Goal: Task Accomplishment & Management: Manage account settings

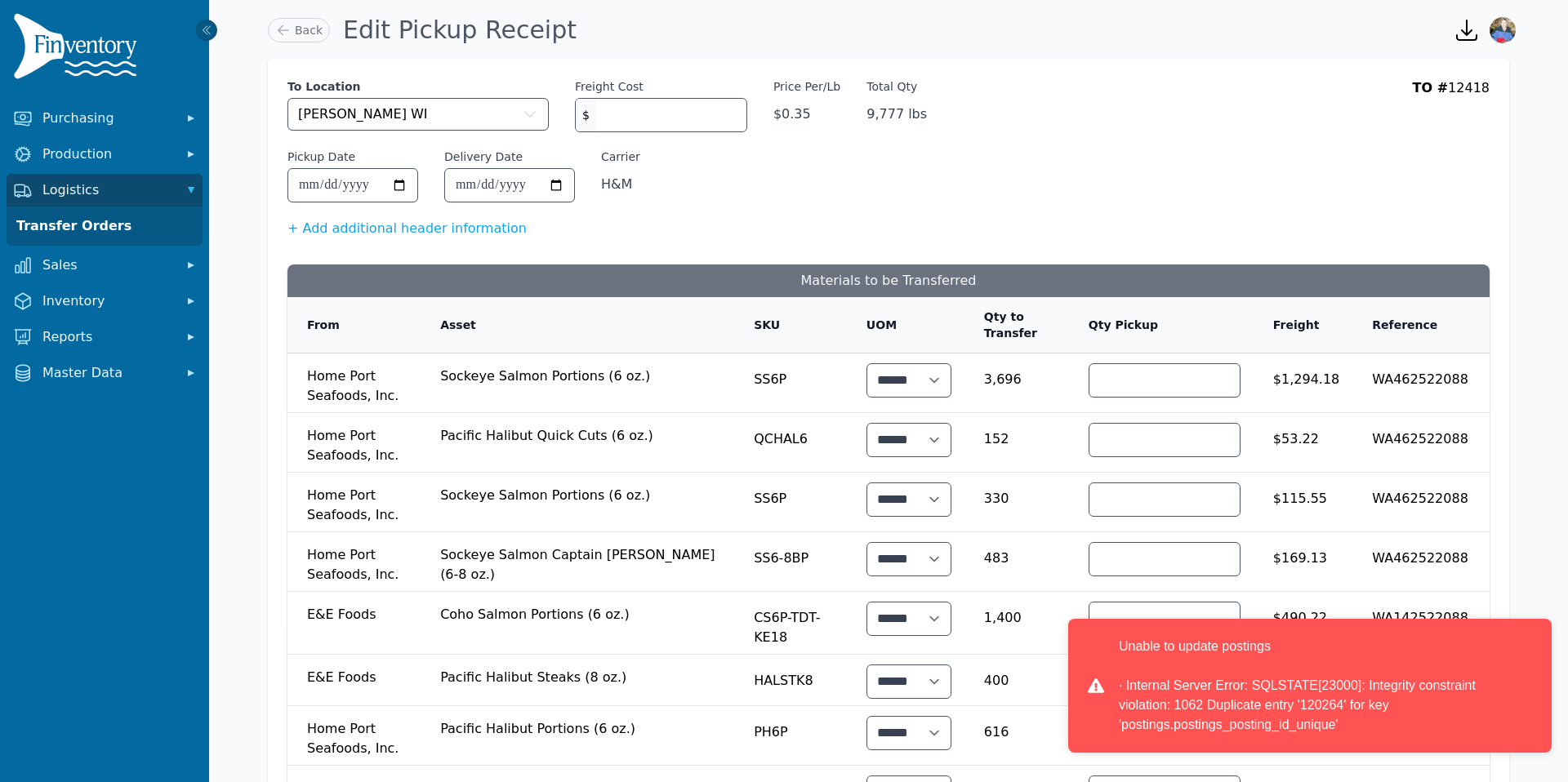
scroll to position [160, 0]
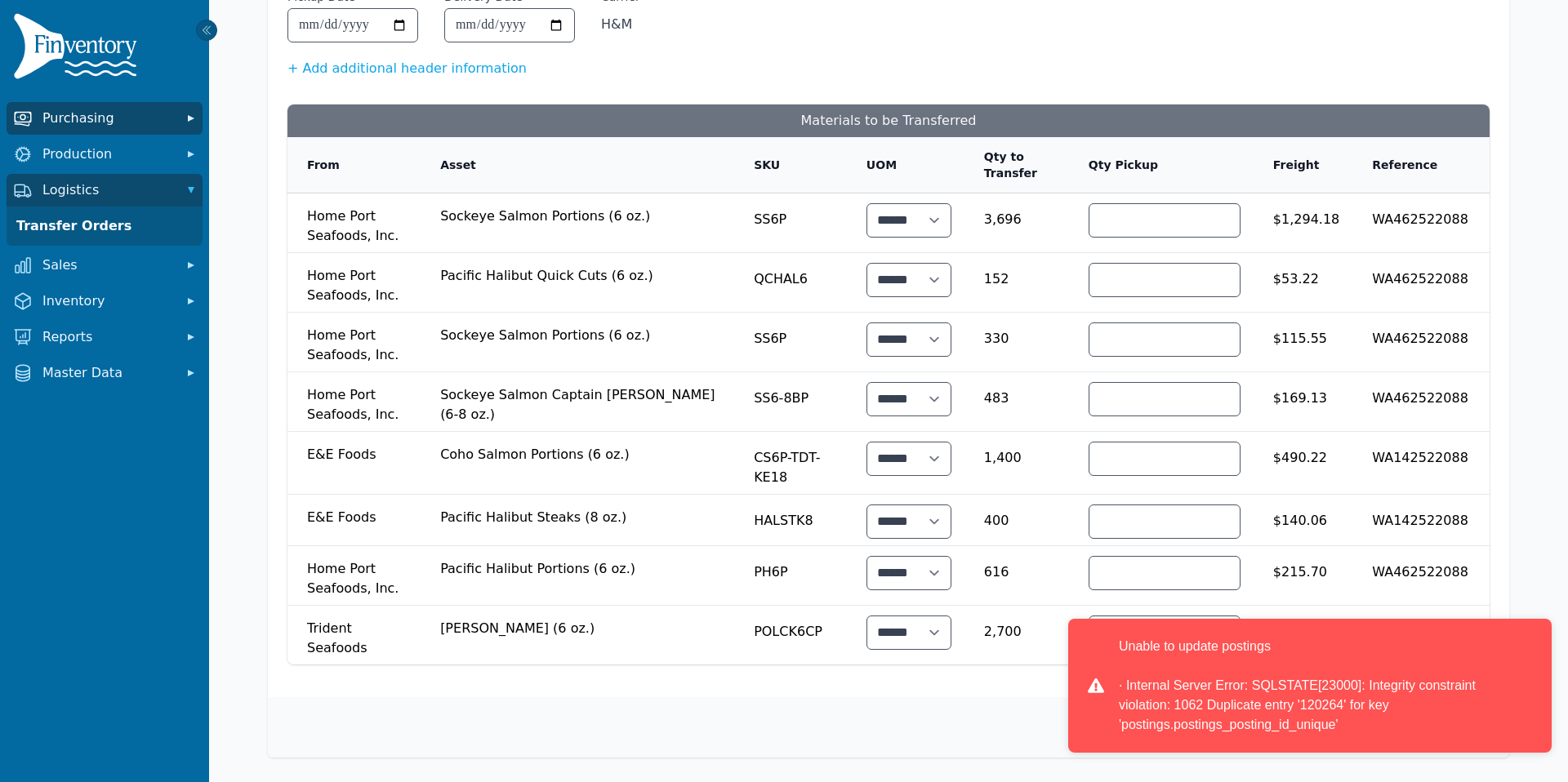
click at [148, 120] on span "Purchasing" at bounding box center [108, 118] width 131 height 20
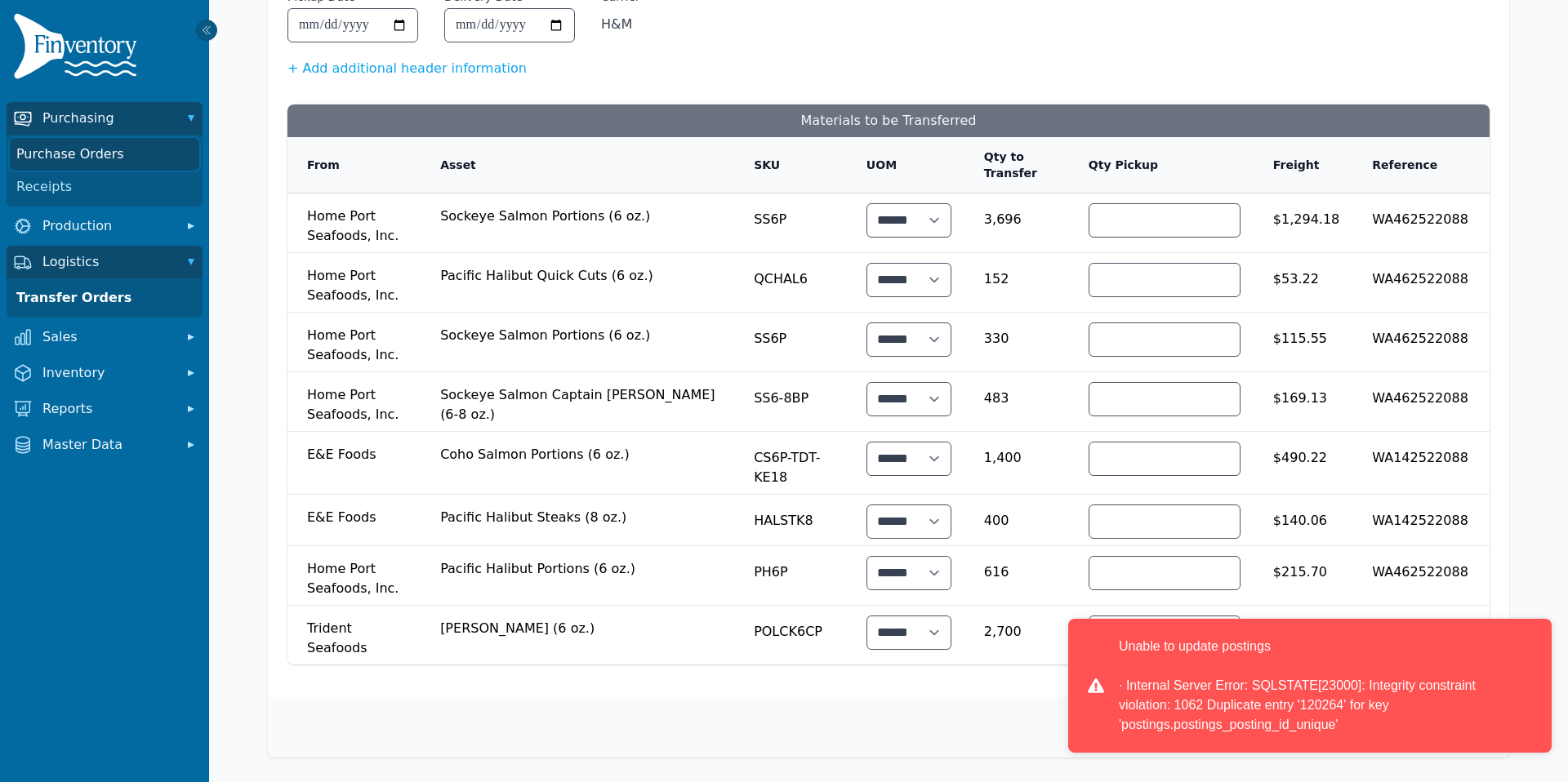
click at [125, 160] on link "Purchase Orders" at bounding box center [105, 154] width 189 height 33
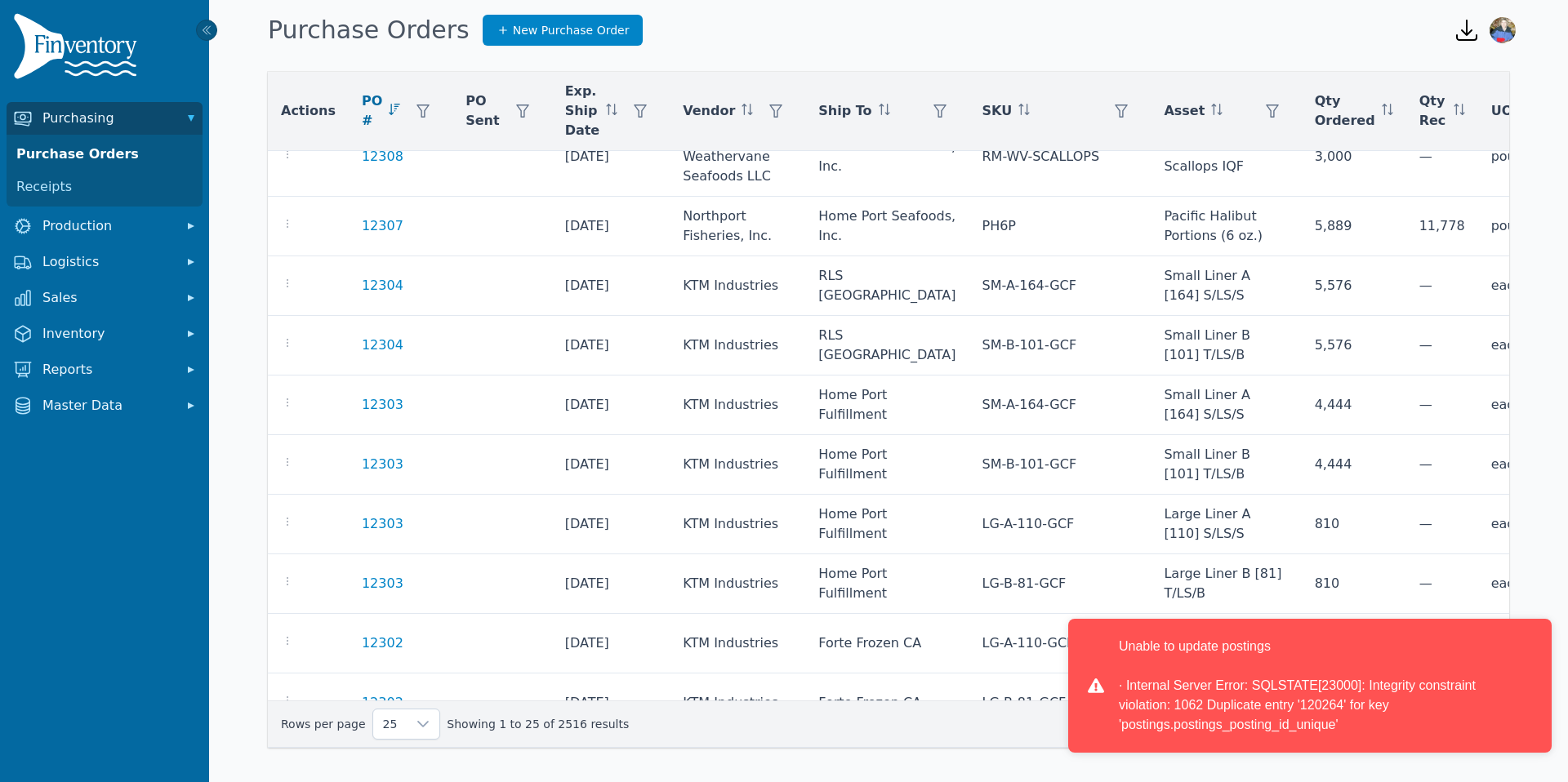
scroll to position [980, 0]
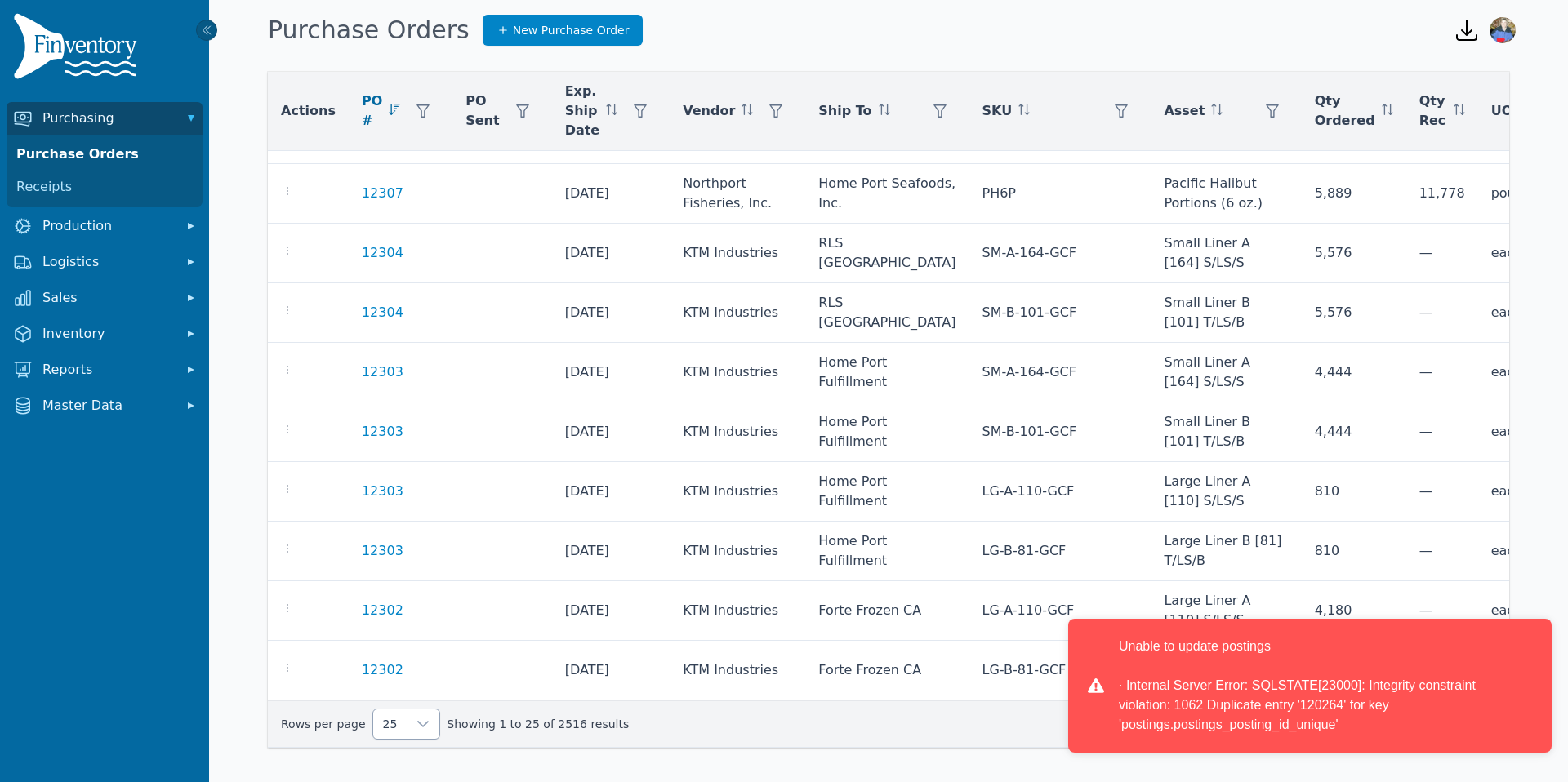
click at [421, 728] on icon at bounding box center [423, 724] width 13 height 13
click at [386, 684] on span "250" at bounding box center [392, 686] width 25 height 20
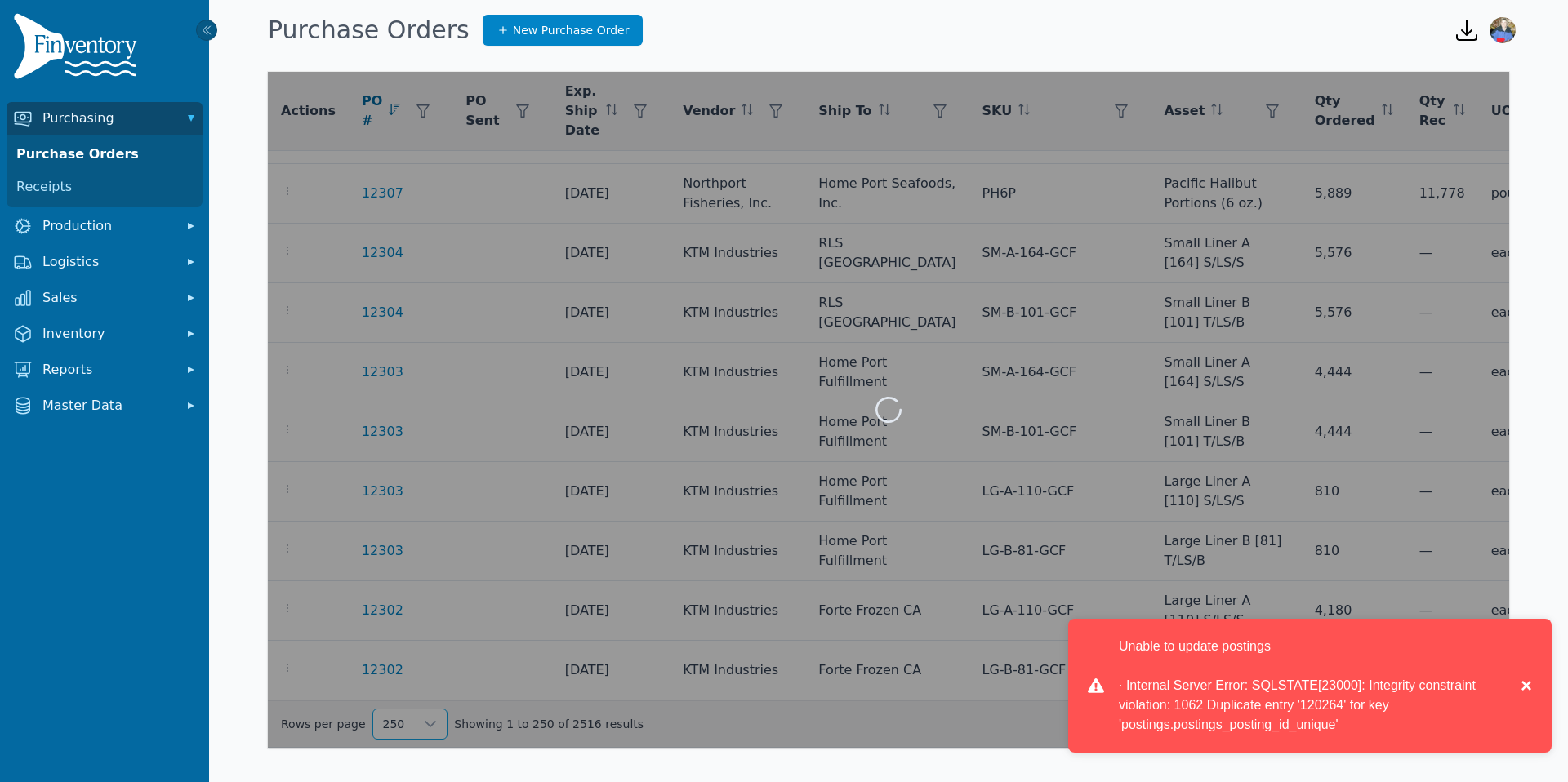
click at [1528, 686] on button "×" at bounding box center [1522, 686] width 20 height 98
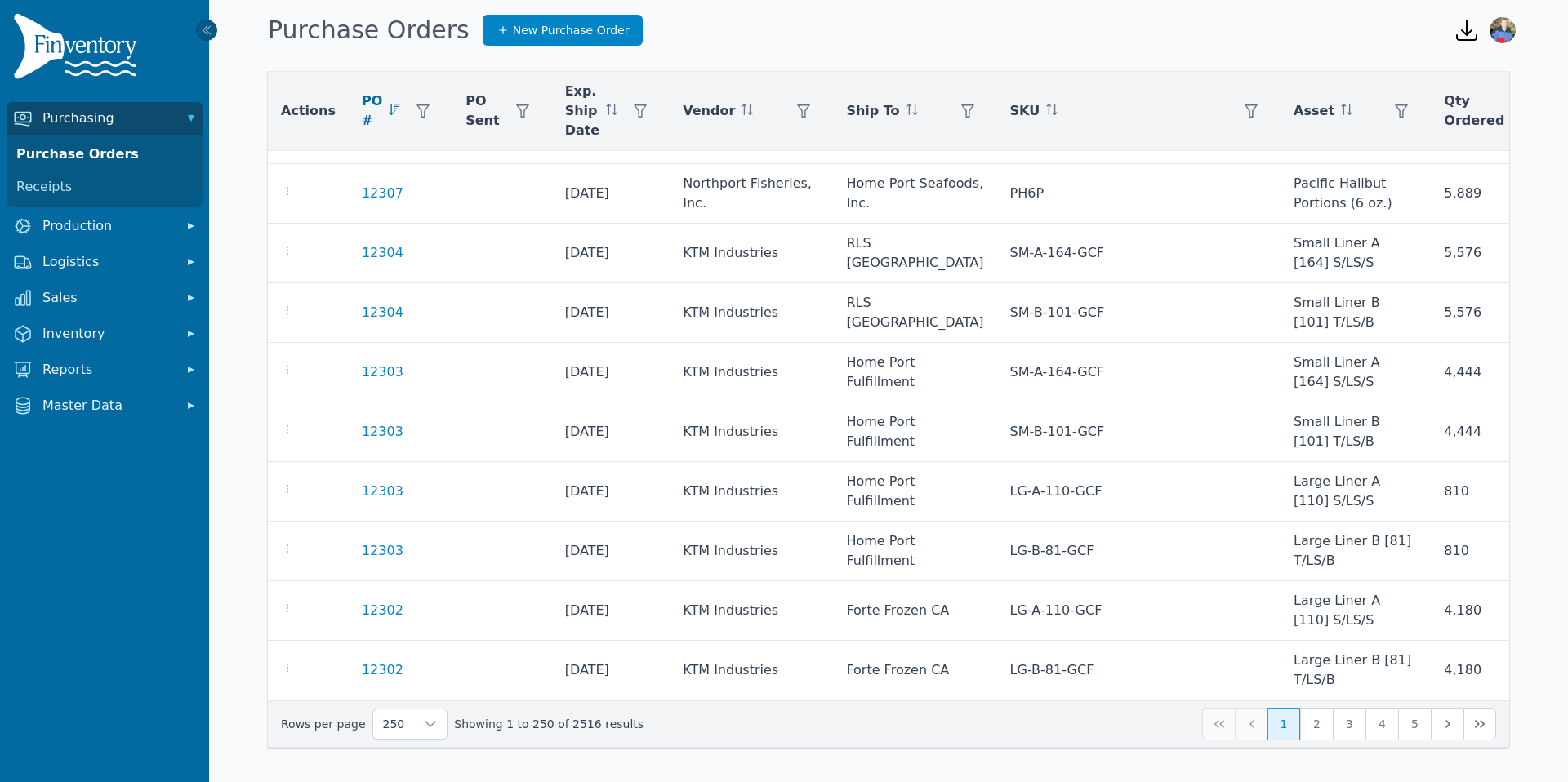
click at [1525, 688] on div "Actions PO # PO Sent Exp. Ship Date Vendor Ship To SKU Asset Qty Ordered Qty Re…" at bounding box center [889, 410] width 1294 height 676
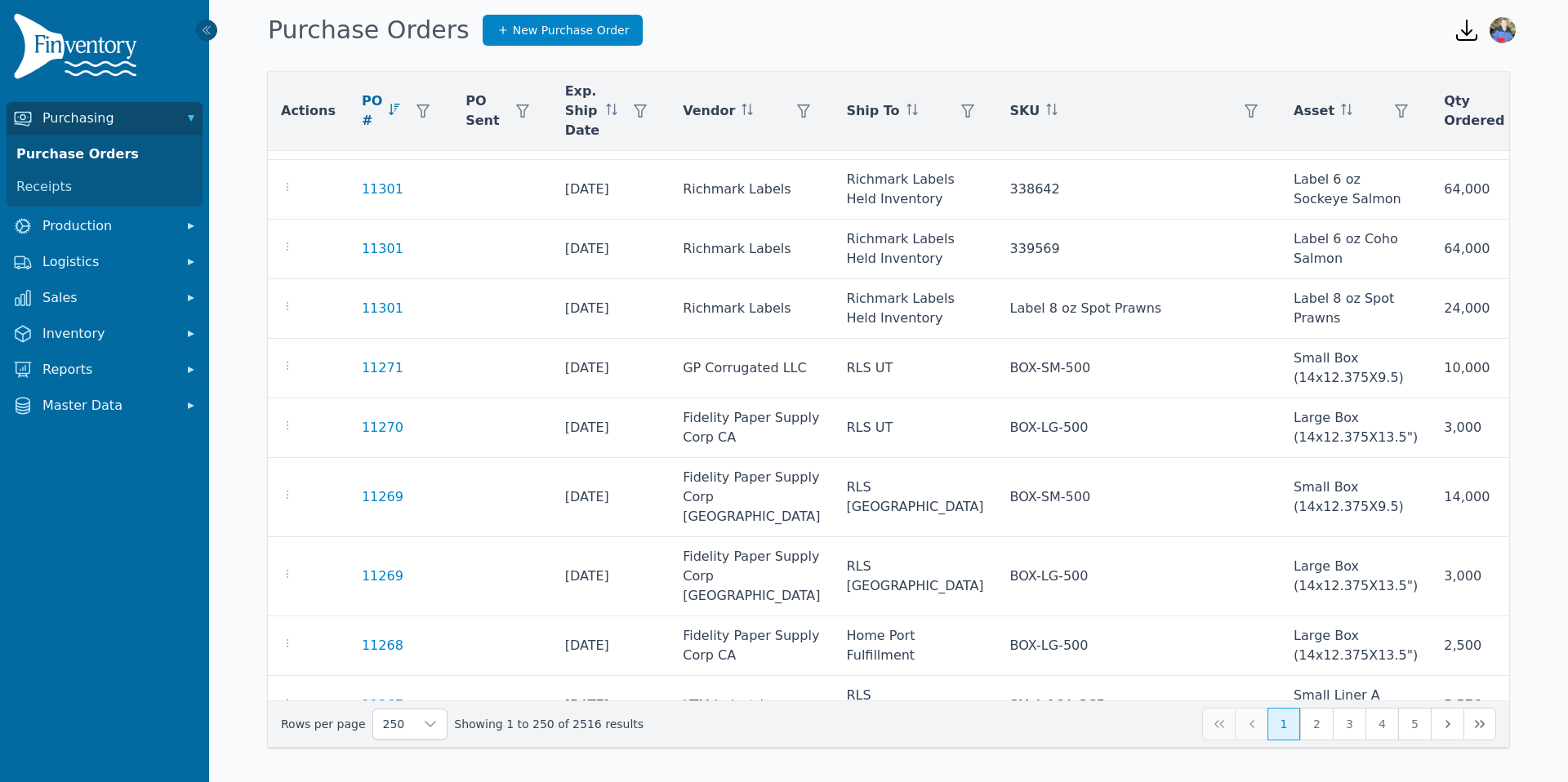
scroll to position [15052, 0]
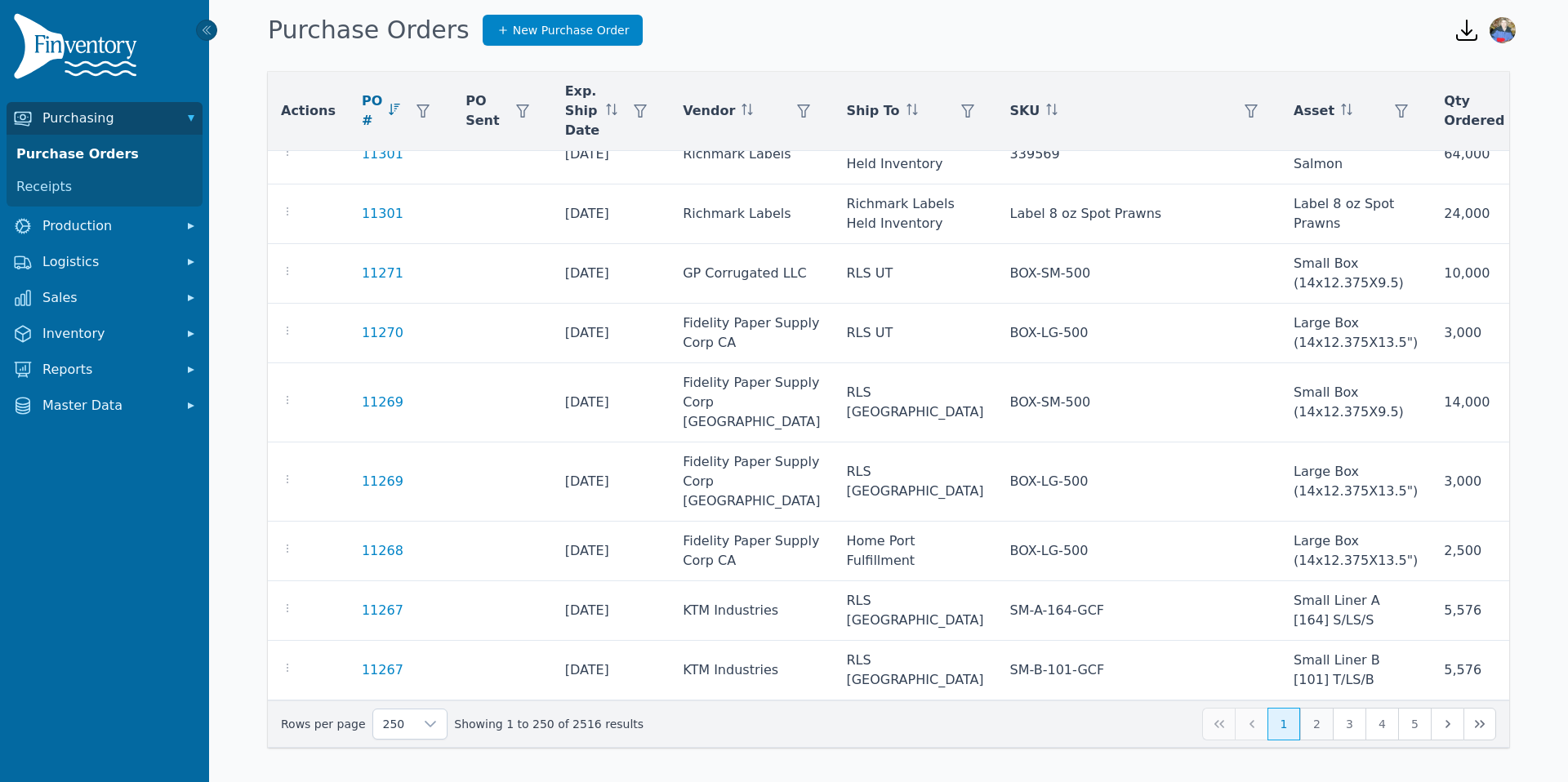
click at [1317, 726] on button "2" at bounding box center [1316, 724] width 33 height 33
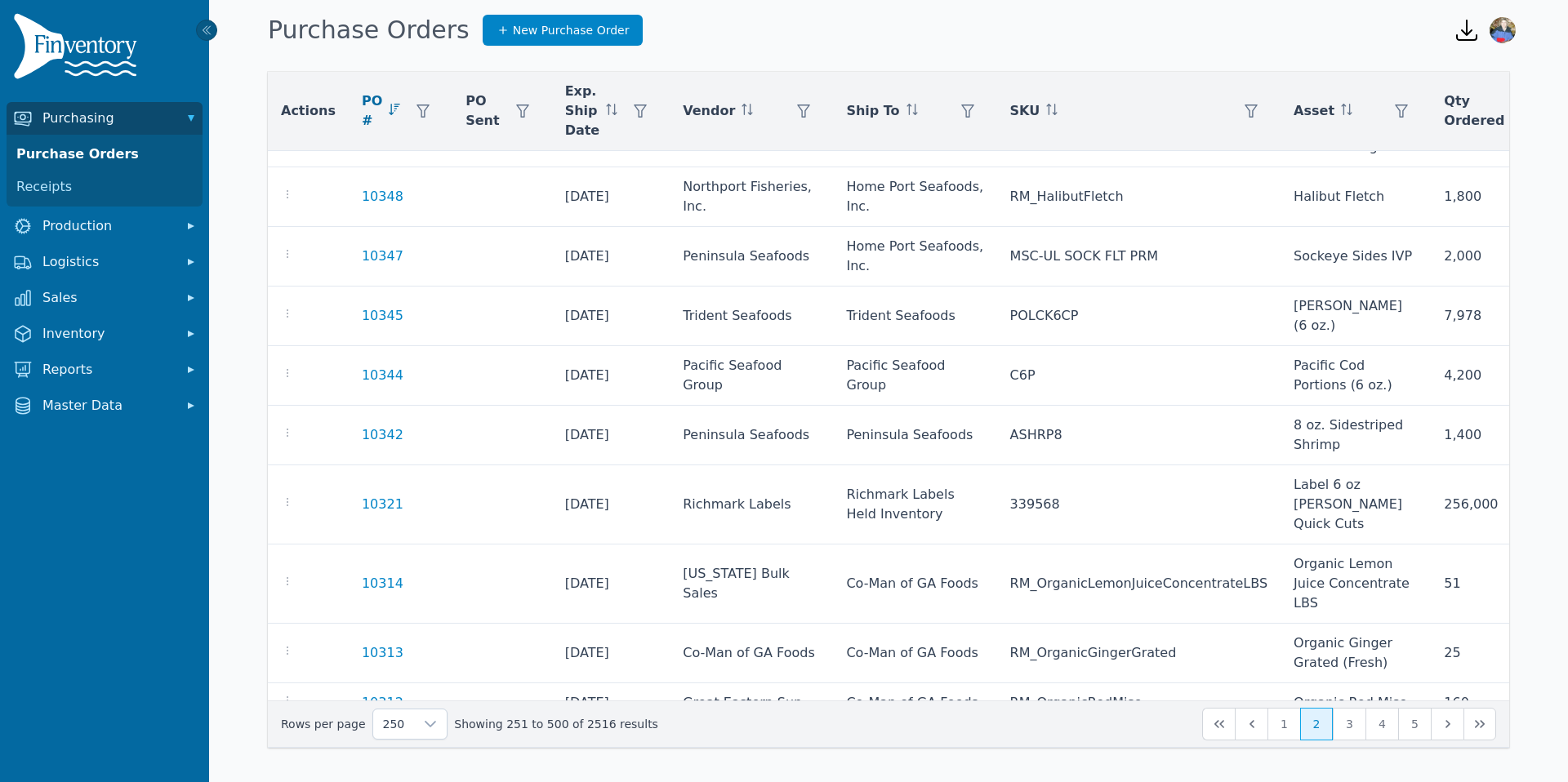
scroll to position [11850, 0]
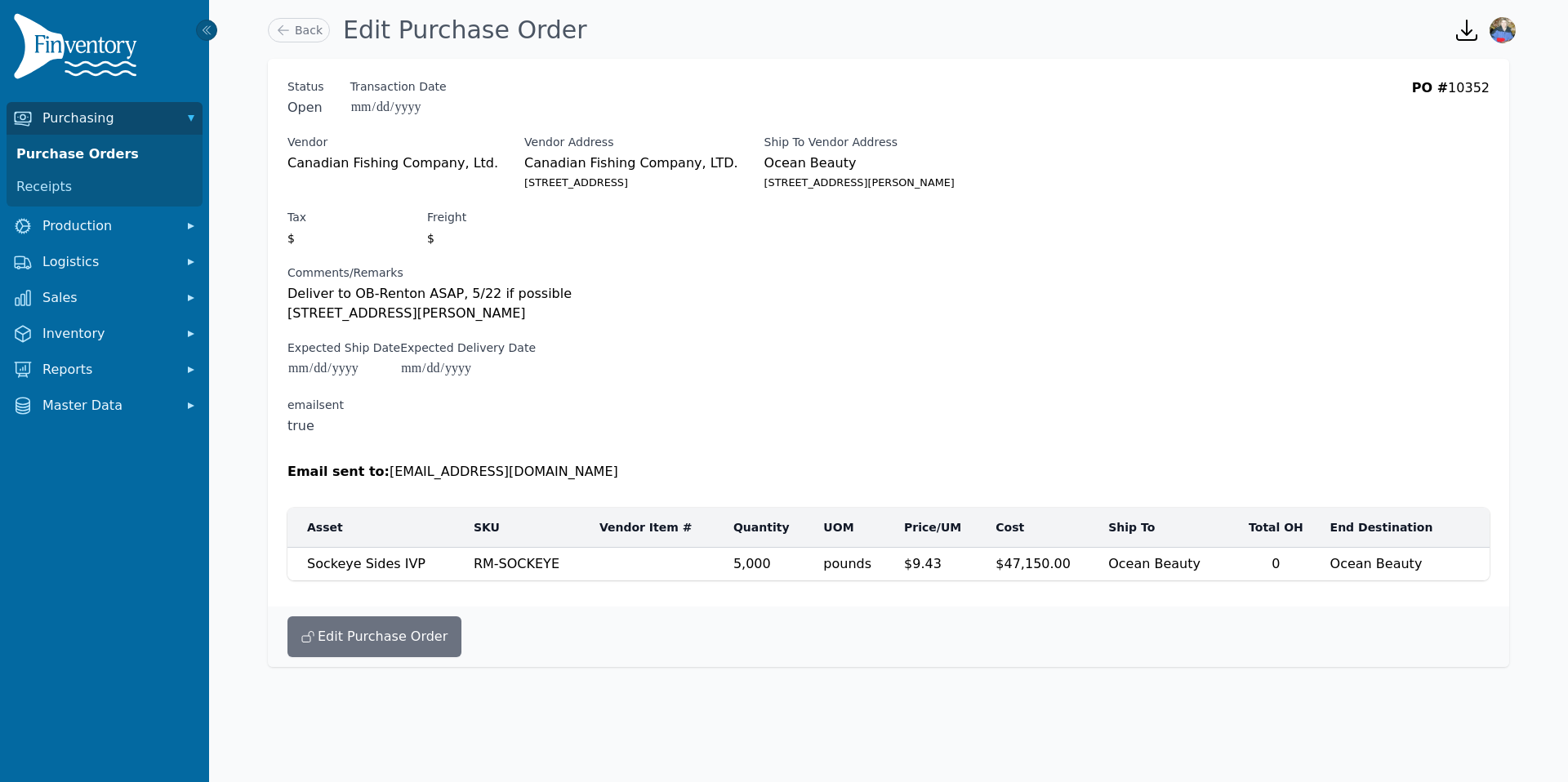
click at [1472, 35] on icon "button" at bounding box center [1467, 30] width 26 height 26
click at [1222, 162] on div "Vendor Canadian Fishing Company, Ltd. Vendor Address Canadian Fishing Company, …" at bounding box center [889, 163] width 1202 height 59
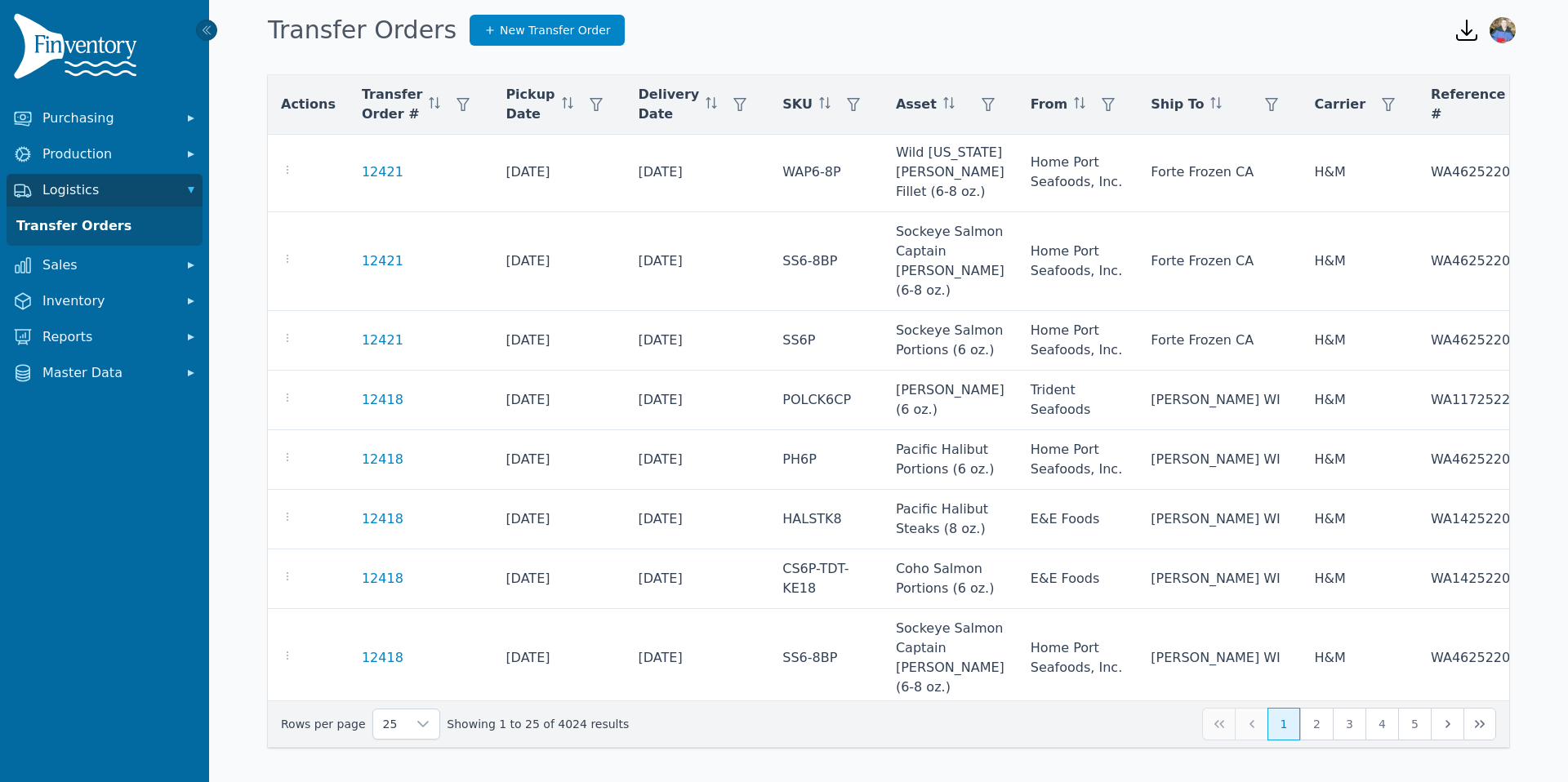
scroll to position [938, 0]
